Goal: Task Accomplishment & Management: Use online tool/utility

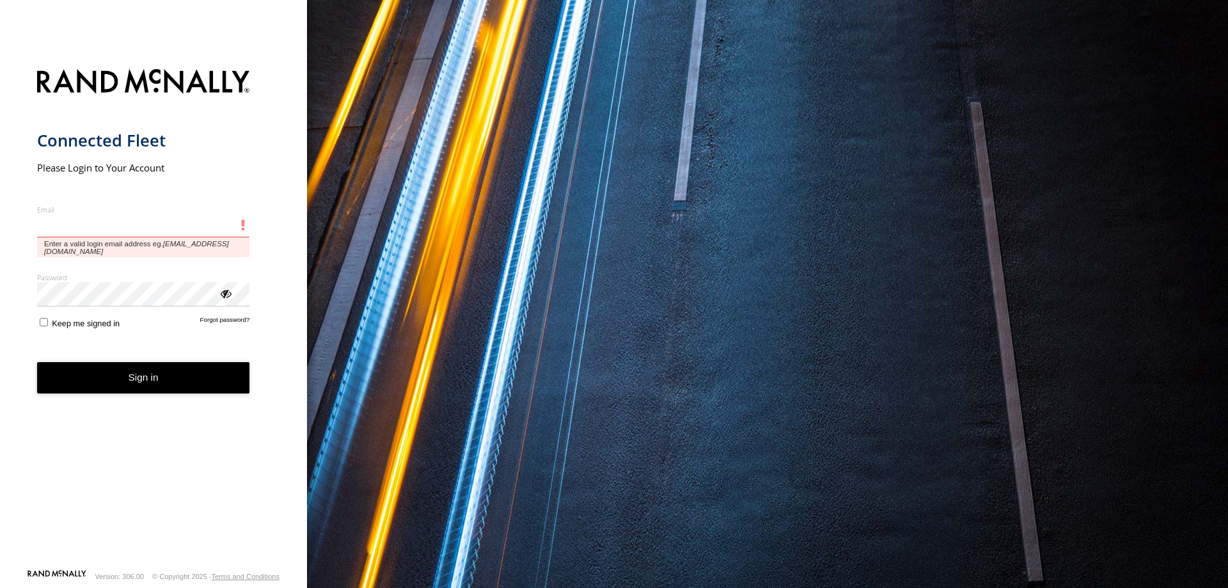
type input "**********"
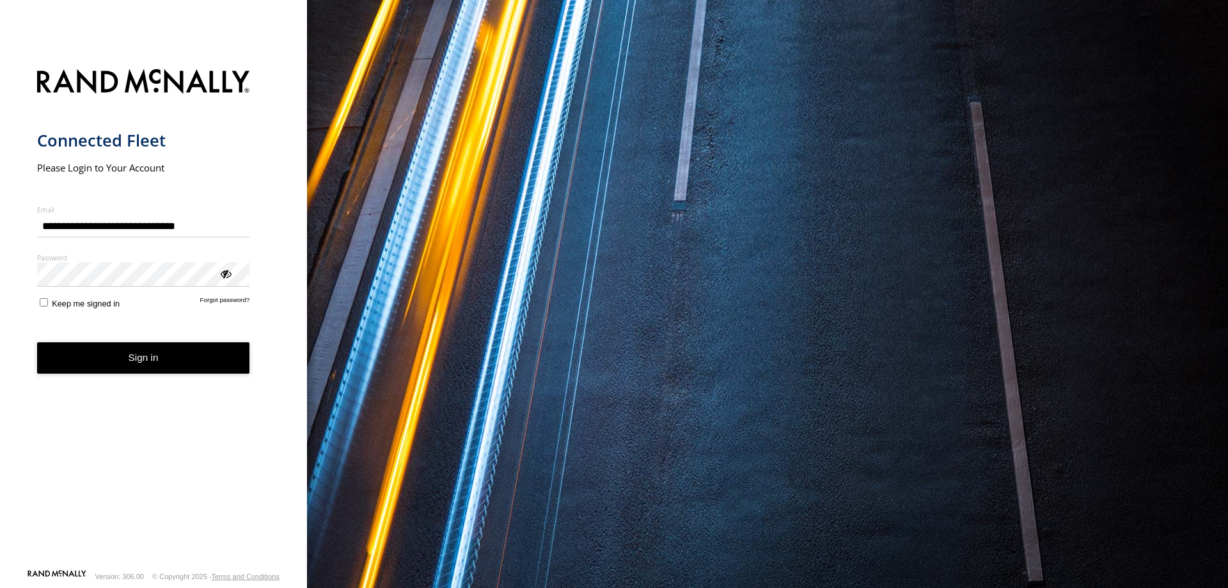
click at [77, 368] on button "Sign in" at bounding box center [143, 357] width 213 height 31
click at [77, 365] on button "Sign in" at bounding box center [143, 357] width 213 height 31
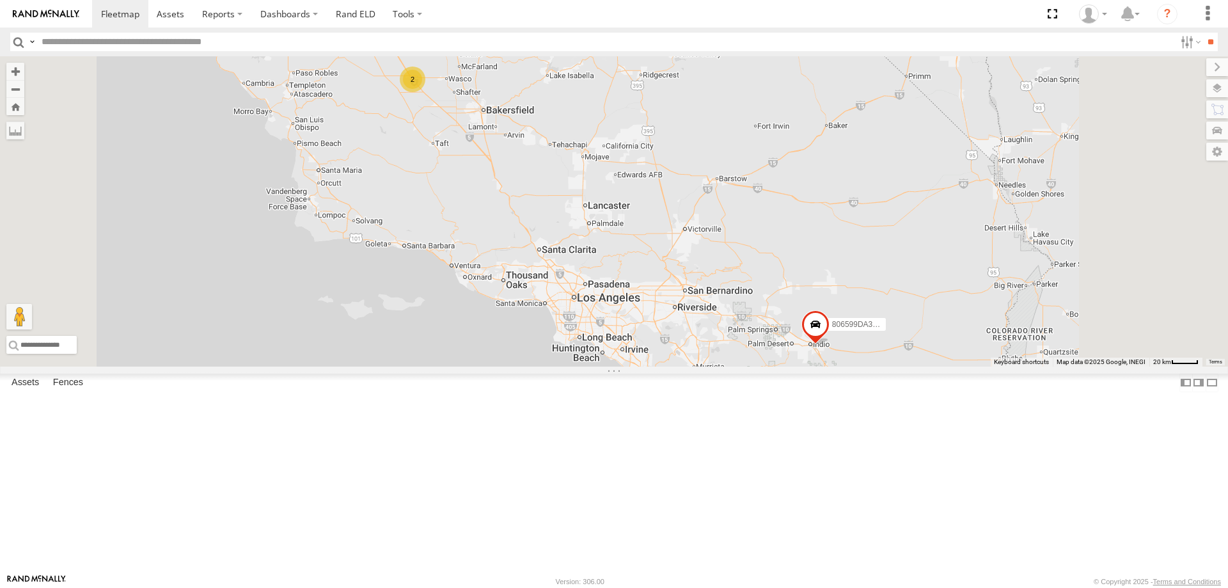
click at [425, 92] on div "2" at bounding box center [413, 80] width 26 height 26
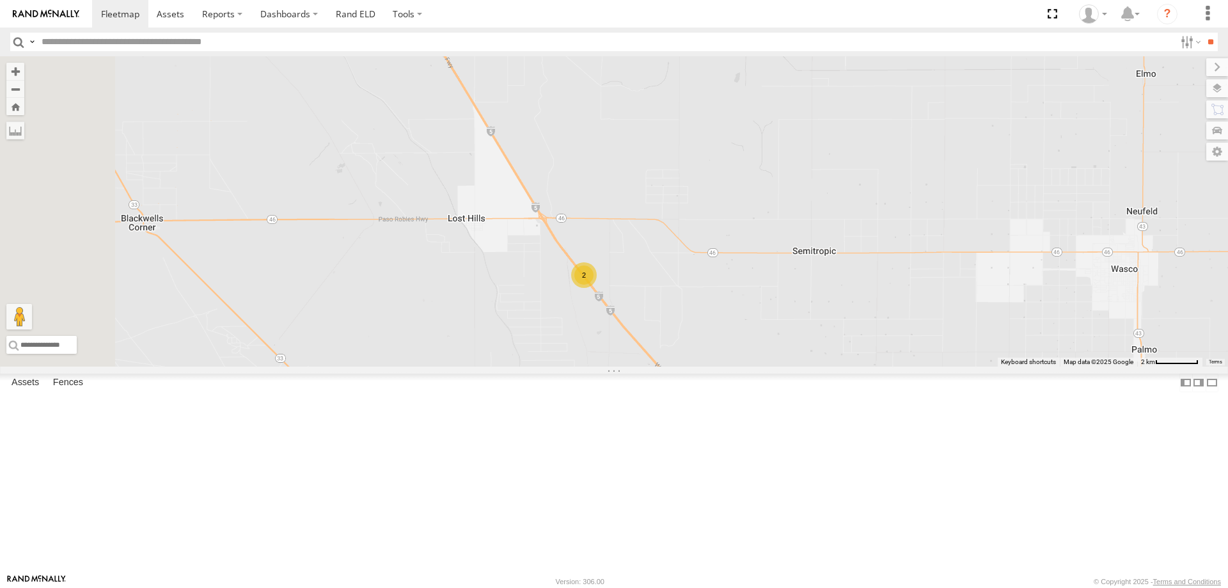
drag, startPoint x: 601, startPoint y: 226, endPoint x: 650, endPoint y: 418, distance: 198.8
click at [650, 367] on div "806599DA3BBC 2" at bounding box center [614, 211] width 1228 height 310
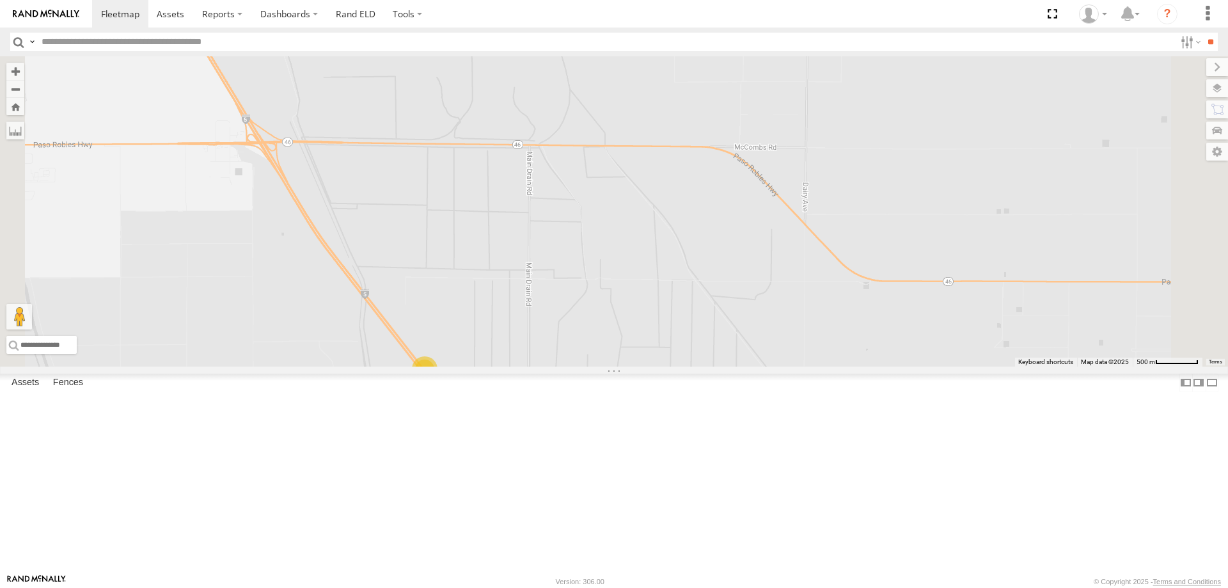
click at [0, 0] on div "Video" at bounding box center [0, 0] width 0 height 0
click at [438, 382] on div "2" at bounding box center [425, 369] width 26 height 26
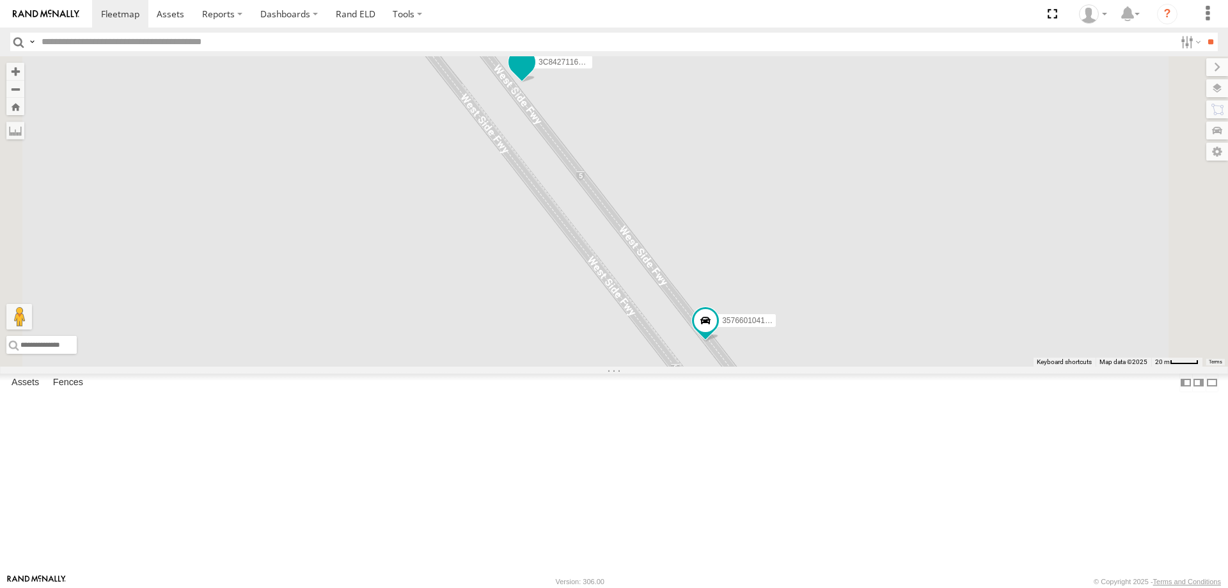
click at [534, 74] on span at bounding box center [521, 62] width 23 height 23
click at [0, 0] on link at bounding box center [0, 0] width 0 height 0
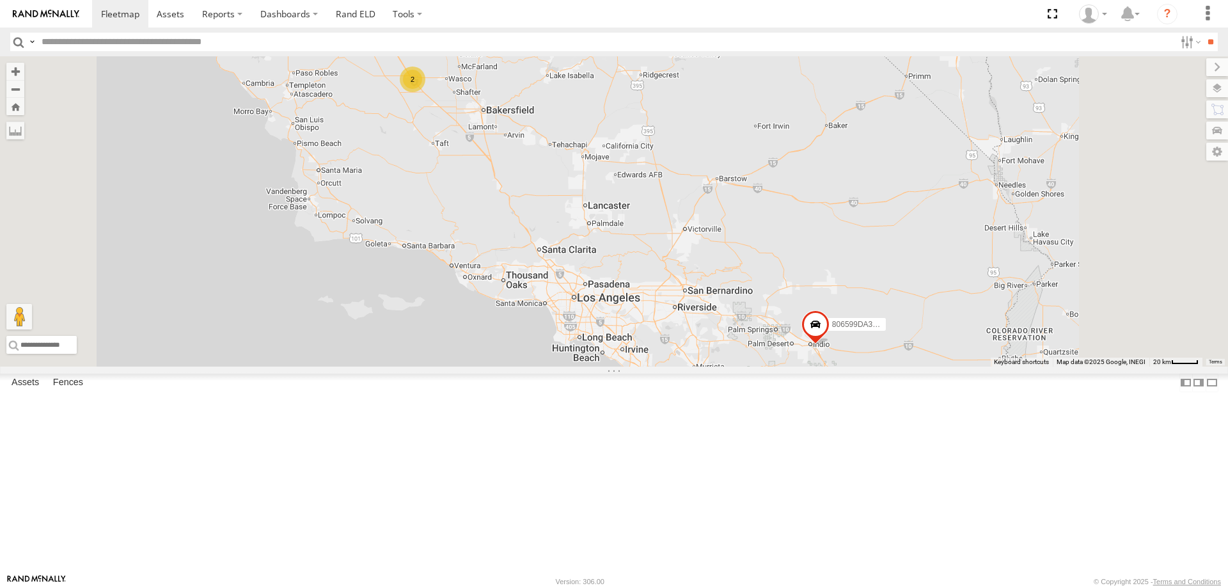
click at [425, 92] on div "2" at bounding box center [413, 80] width 26 height 26
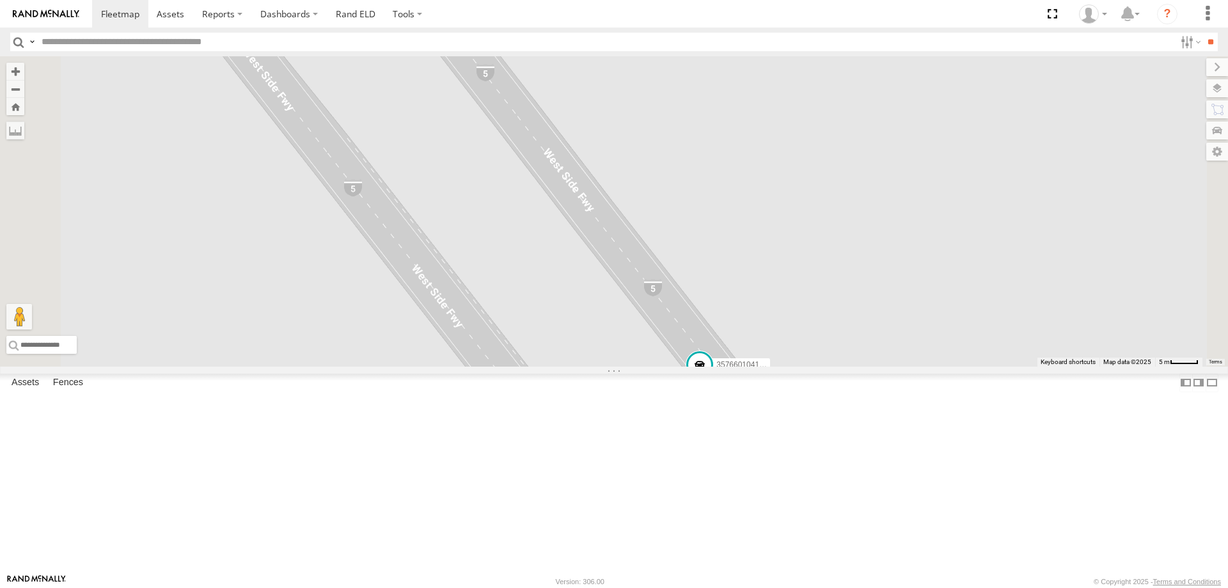
click at [0, 0] on div "357660104101654" at bounding box center [0, 0] width 0 height 0
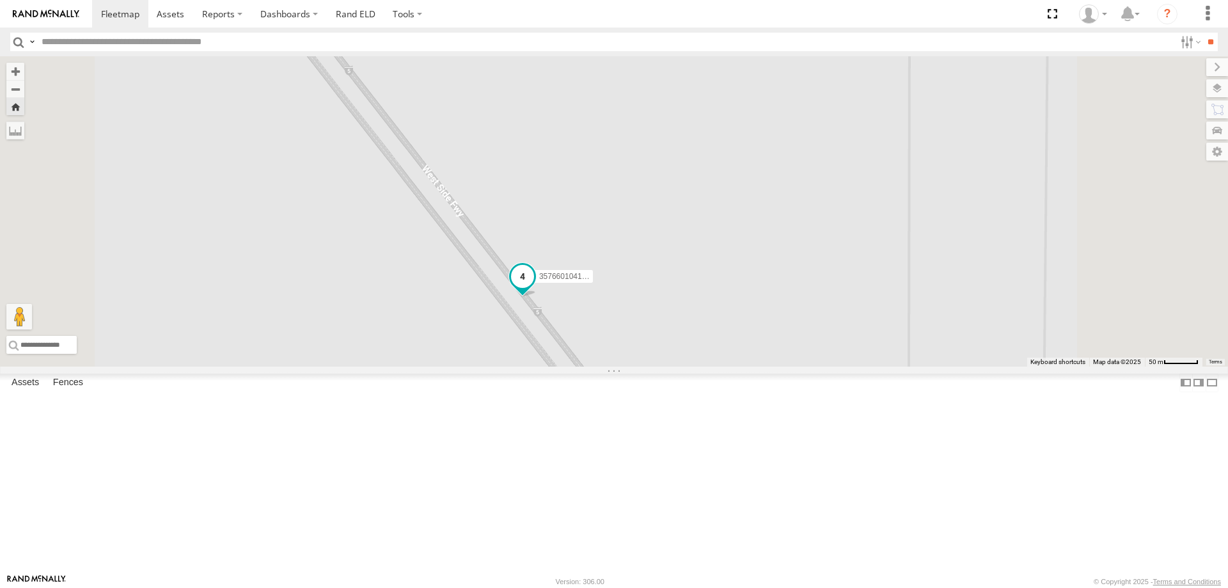
click at [534, 288] on span at bounding box center [522, 276] width 23 height 23
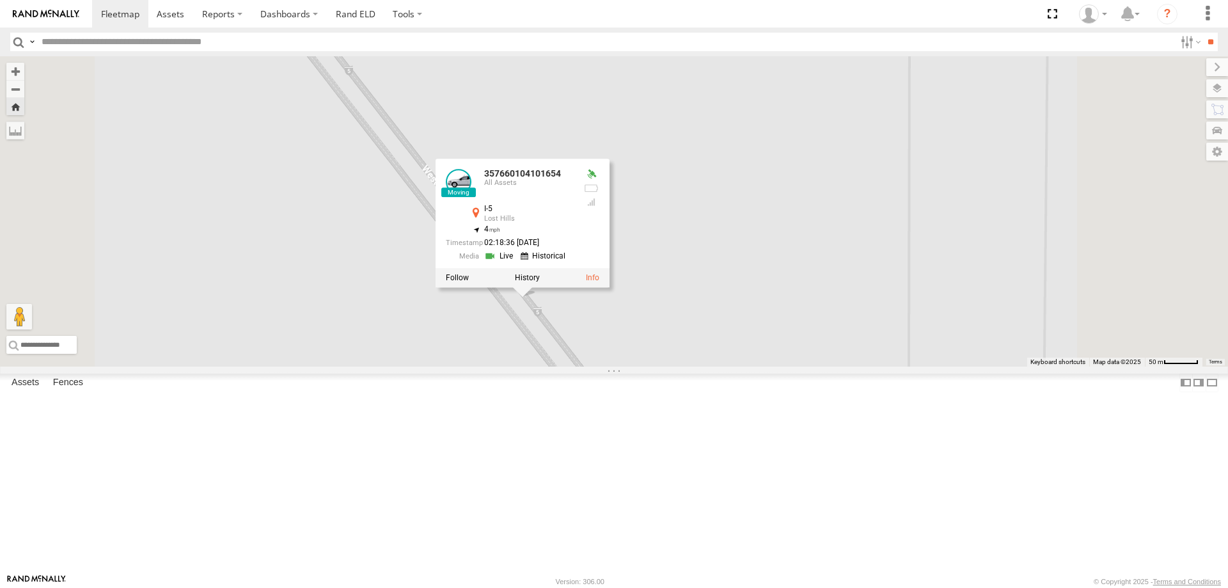
click at [810, 349] on div "357660104101654 357660104101654 All Assets I-5 Lost Hills 35.5911 , -119.63119 …" at bounding box center [614, 211] width 1228 height 310
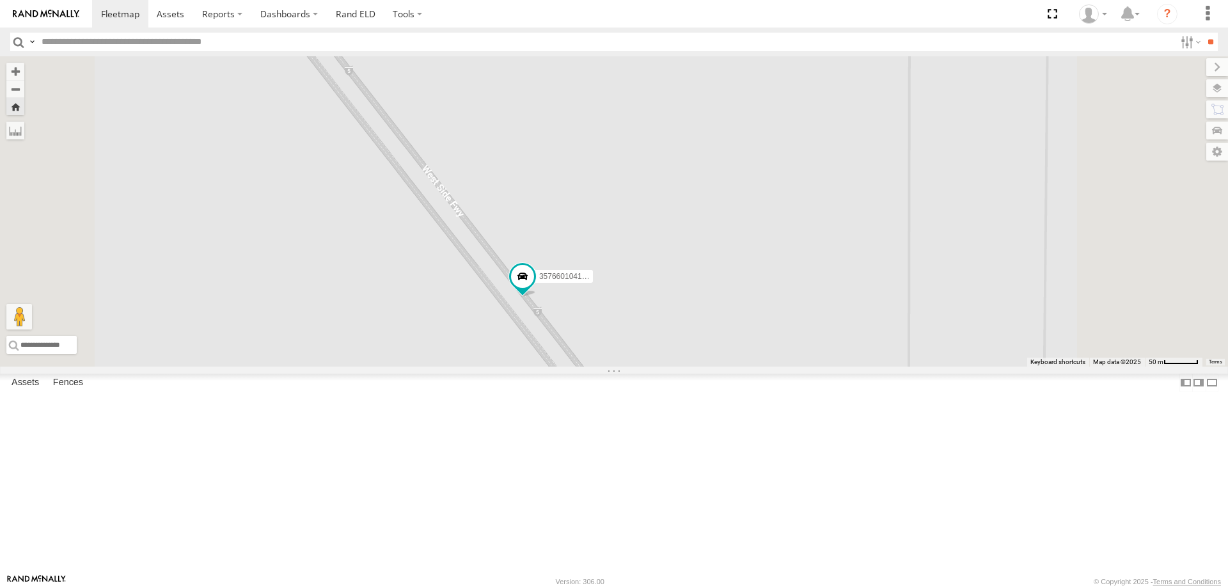
click at [0, 0] on div "3C8427116514 All Assets" at bounding box center [0, 0] width 0 height 0
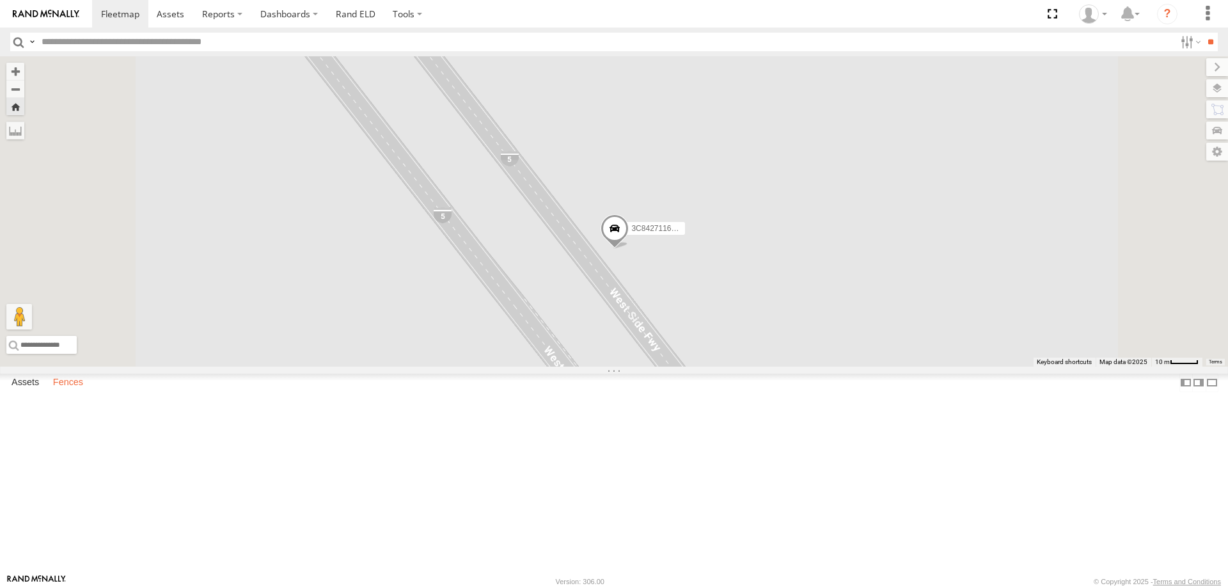
click at [77, 391] on label "Fences" at bounding box center [68, 383] width 43 height 18
click at [26, 391] on label "Assets" at bounding box center [25, 383] width 40 height 18
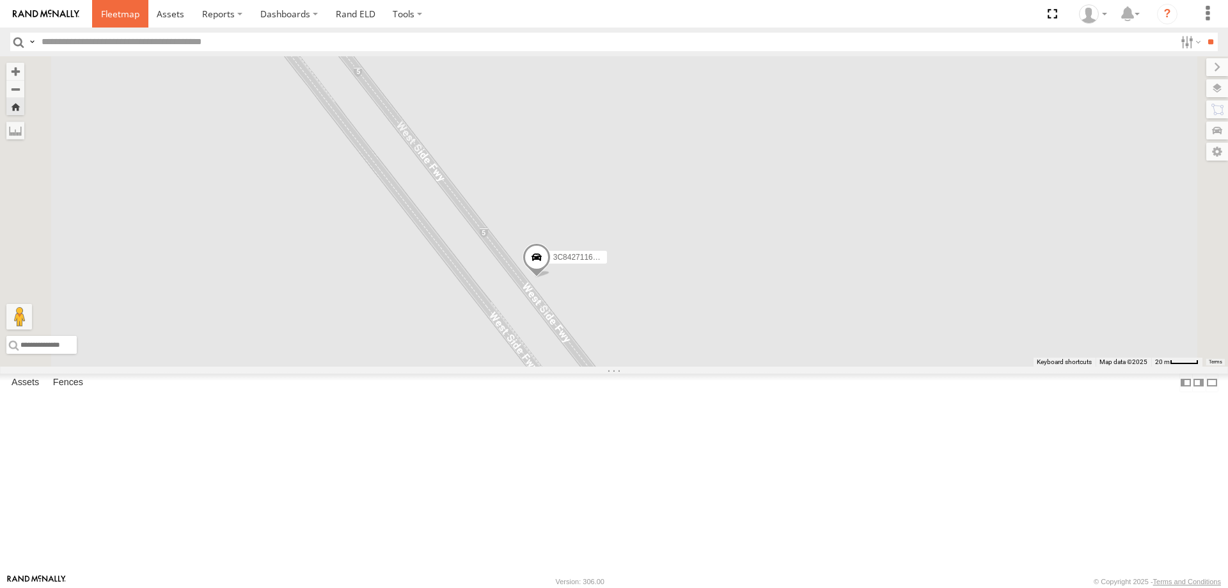
click at [113, 23] on link at bounding box center [120, 14] width 56 height 28
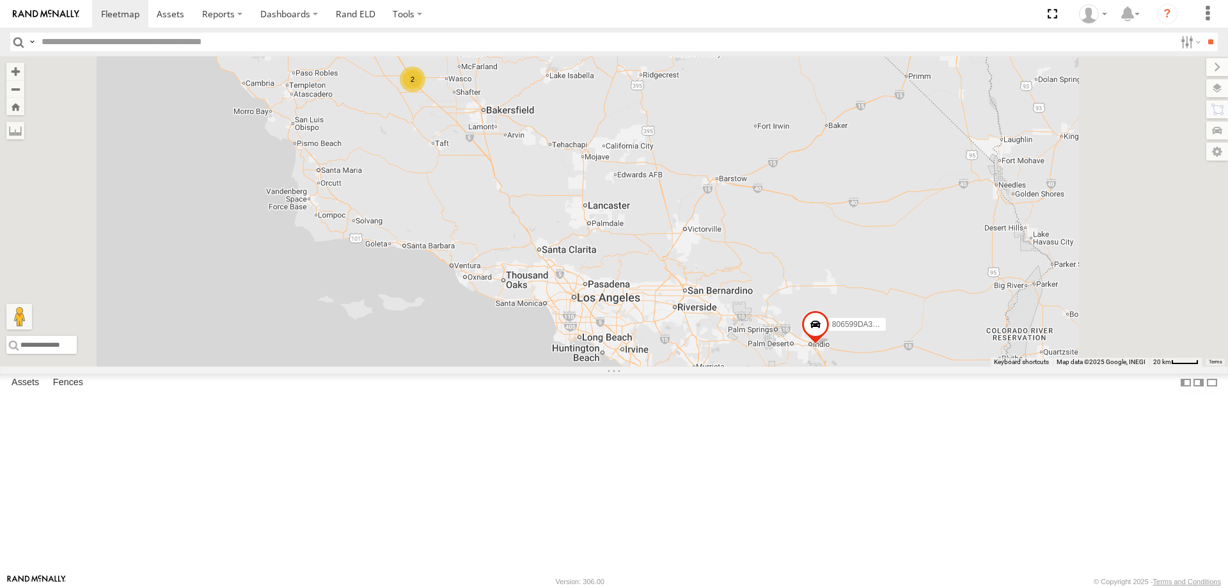
click at [425, 92] on div "2" at bounding box center [413, 80] width 26 height 26
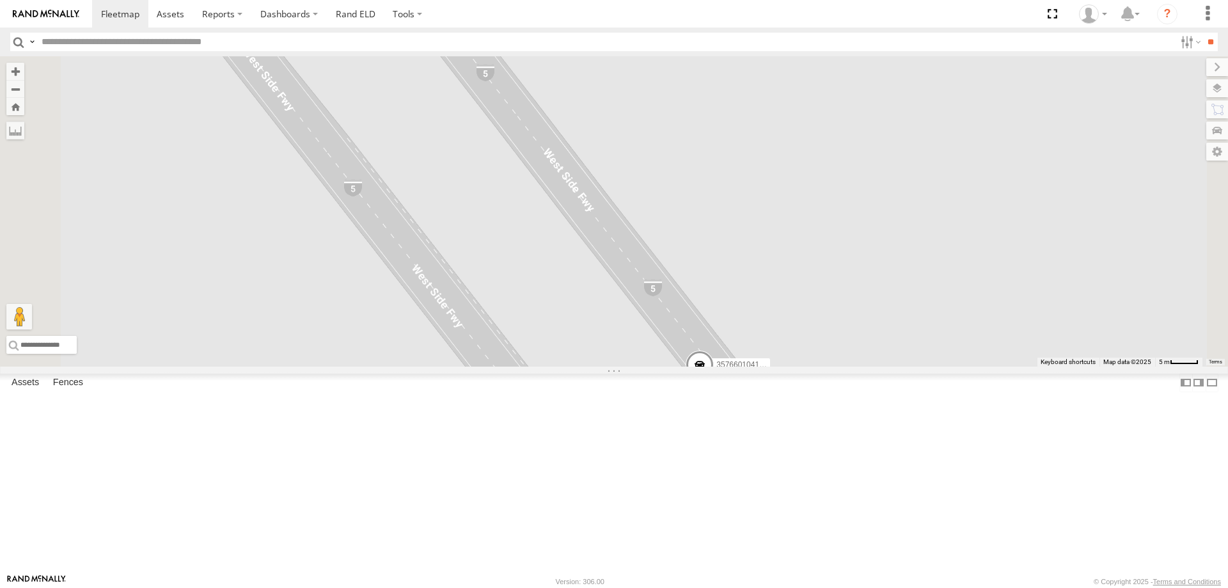
click at [542, 38] on span at bounding box center [528, 21] width 28 height 35
click at [399, 17] on label at bounding box center [407, 14] width 47 height 28
click at [360, 15] on link "Rand ELD" at bounding box center [356, 14] width 58 height 28
click at [1180, 392] on label at bounding box center [1186, 383] width 13 height 19
click at [581, 367] on div "806599DA3BBC 3C8427116514 357660104101654 3C8427116514 All Assets I-5 Lost Hill…" at bounding box center [614, 211] width 1228 height 310
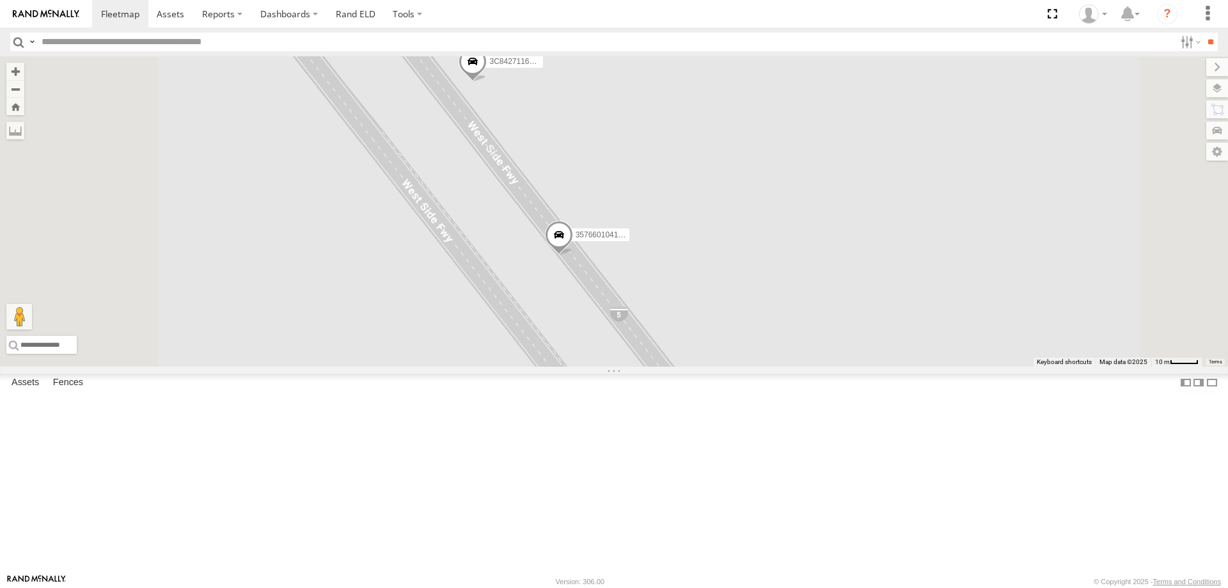
click at [487, 82] on span at bounding box center [473, 64] width 28 height 35
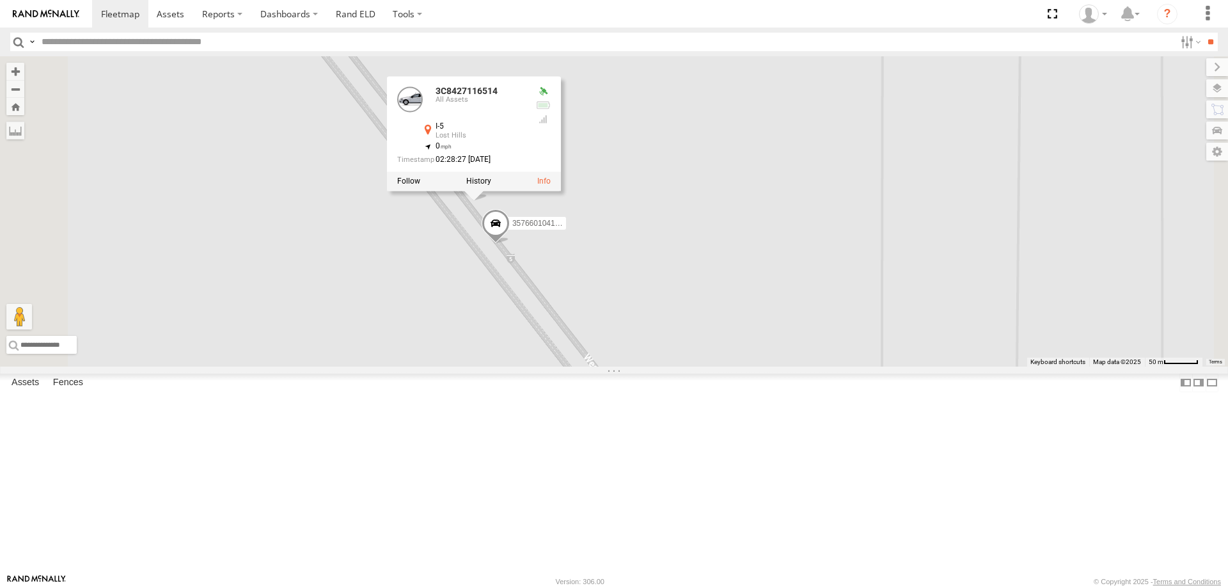
drag, startPoint x: 473, startPoint y: 252, endPoint x: 602, endPoint y: 409, distance: 203.6
click at [602, 367] on div "806599DA3BBC 3C8427116514 357660104101654 3C8427116514 All Assets I-5 Lost Hill…" at bounding box center [614, 211] width 1228 height 310
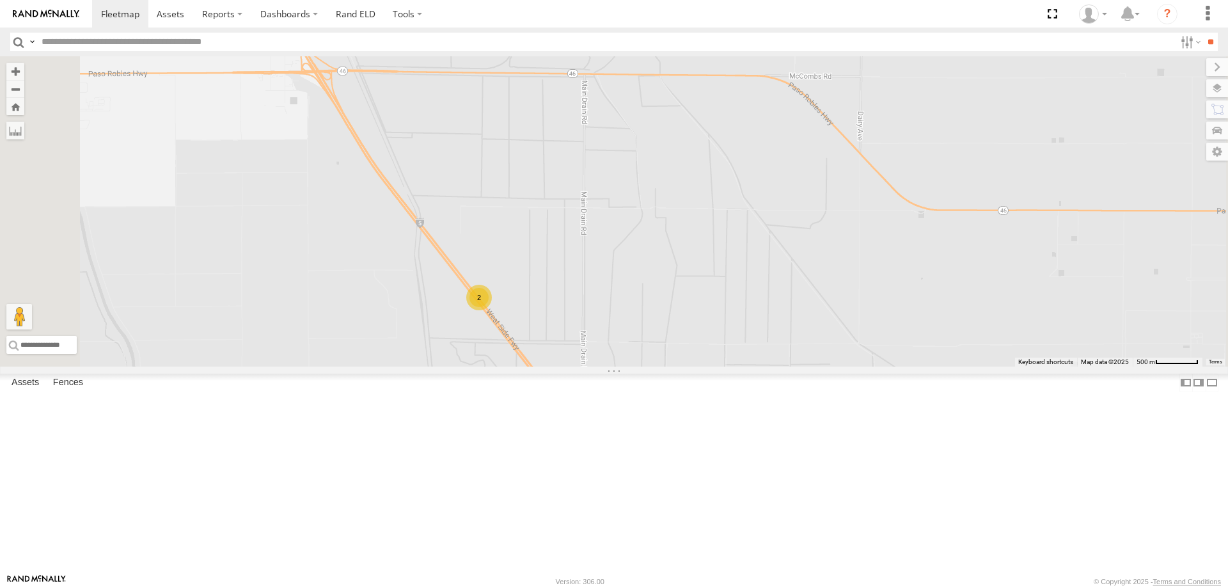
drag, startPoint x: 574, startPoint y: 280, endPoint x: 658, endPoint y: 336, distance: 100.6
click at [658, 336] on div "806599DA3BBC 2" at bounding box center [614, 211] width 1228 height 310
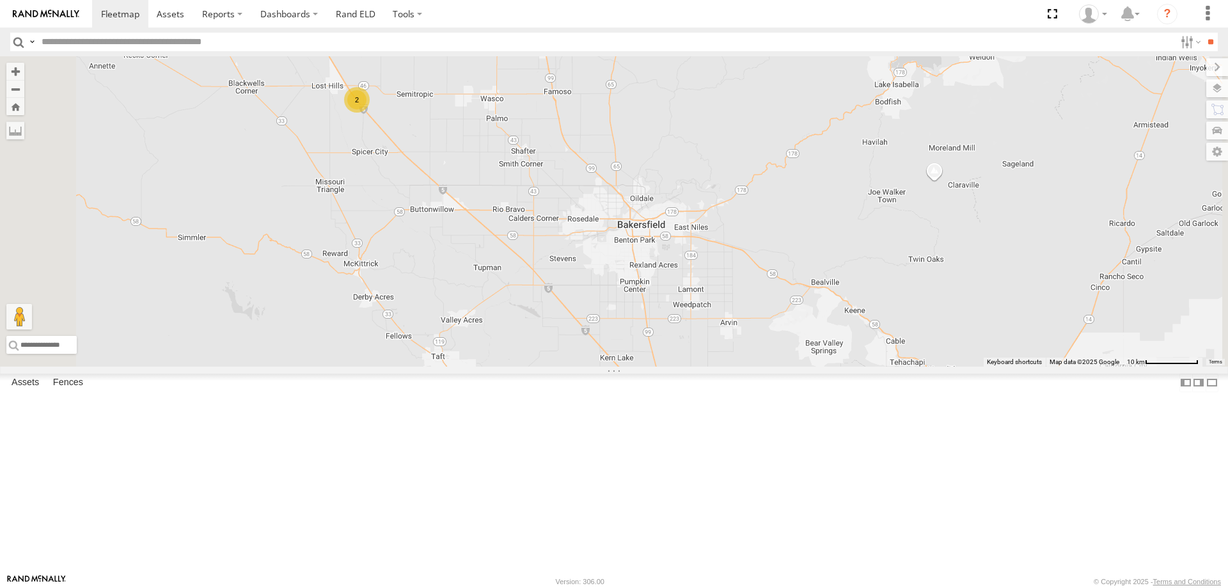
click at [0, 0] on link at bounding box center [0, 0] width 0 height 0
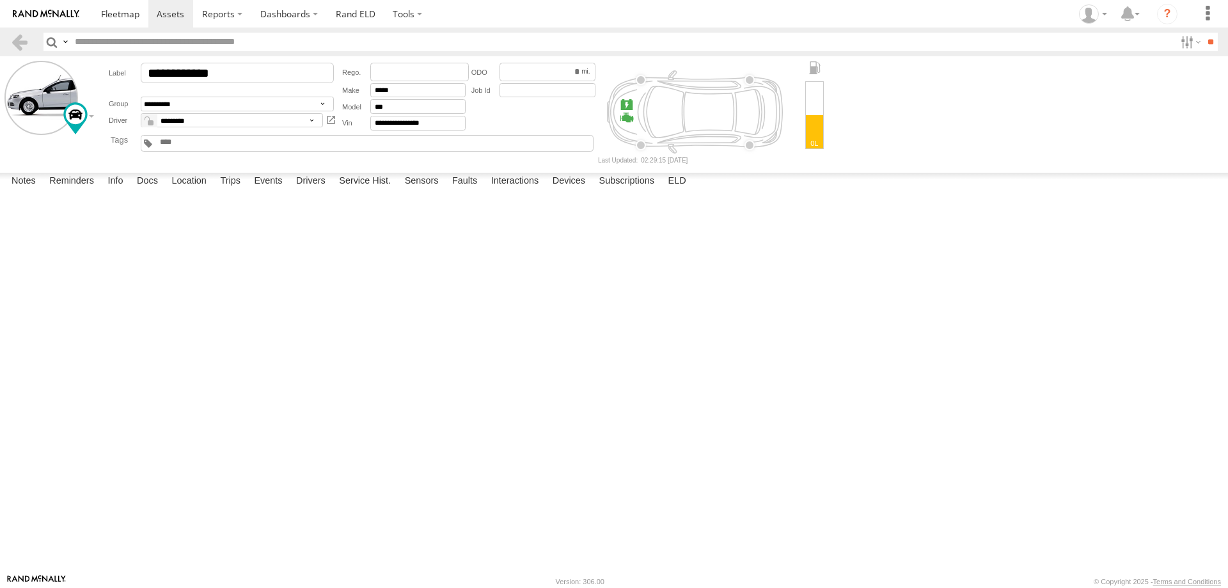
click at [0, 0] on div "Engine Inlet Air Heater Driver #2" at bounding box center [0, 0] width 0 height 0
